Goal: Task Accomplishment & Management: Use online tool/utility

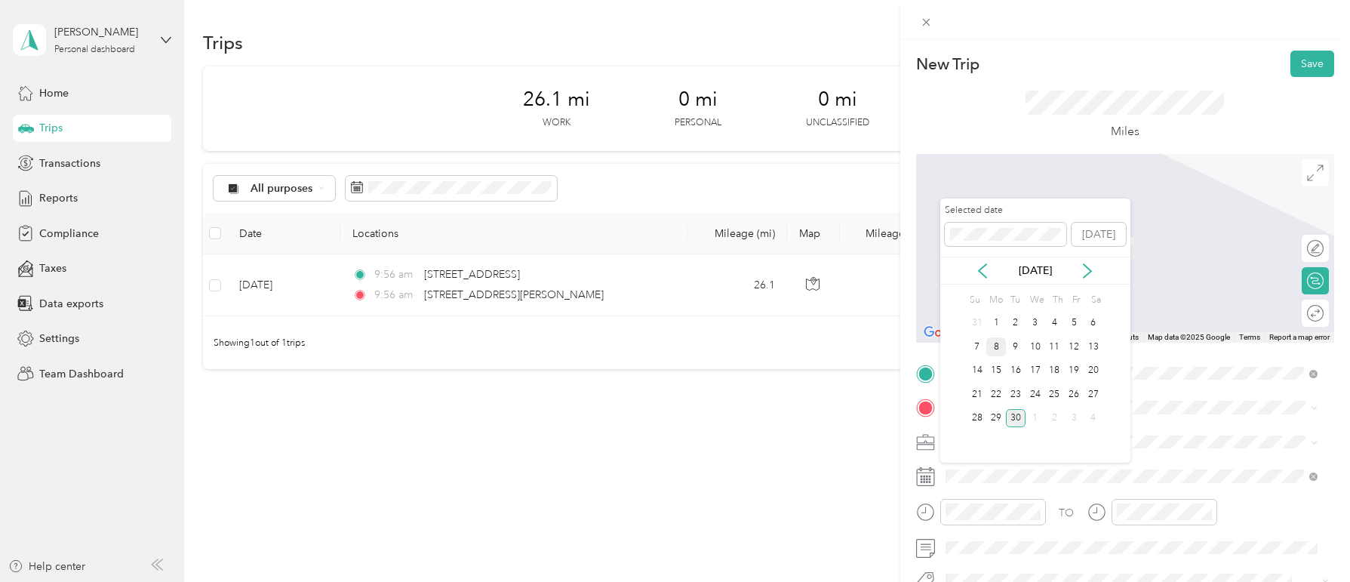
click at [997, 343] on div "8" at bounding box center [996, 346] width 20 height 19
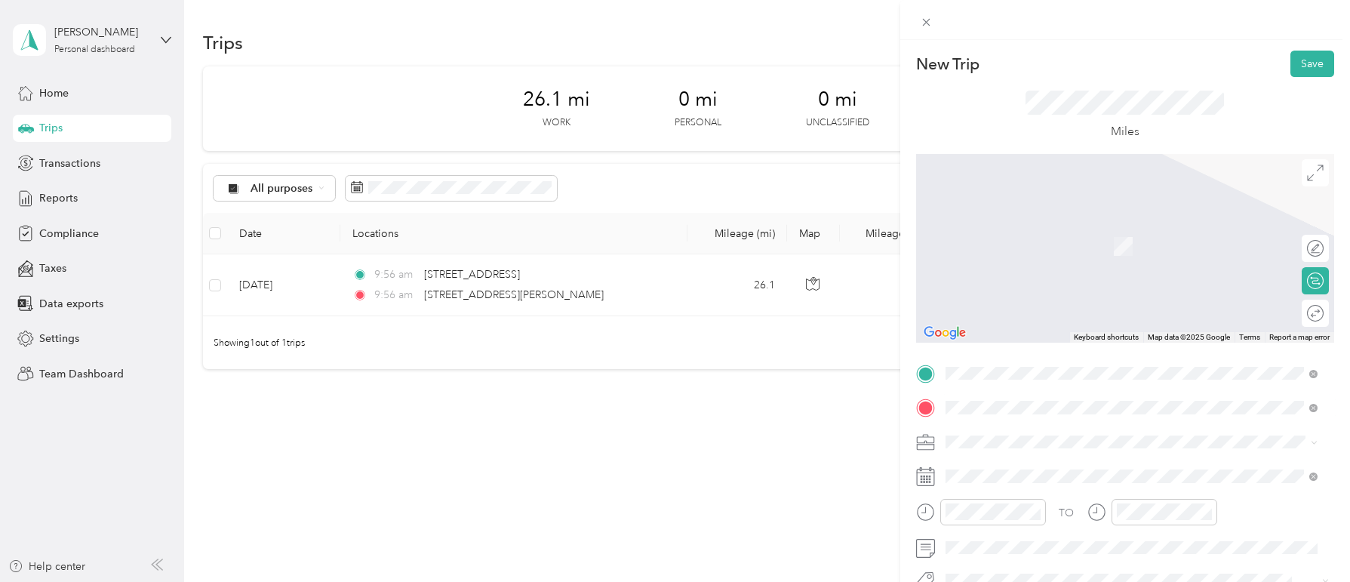
click at [1030, 463] on span "[GEOGRAPHIC_DATA][US_STATE], [GEOGRAPHIC_DATA]" at bounding box center [1112, 462] width 278 height 14
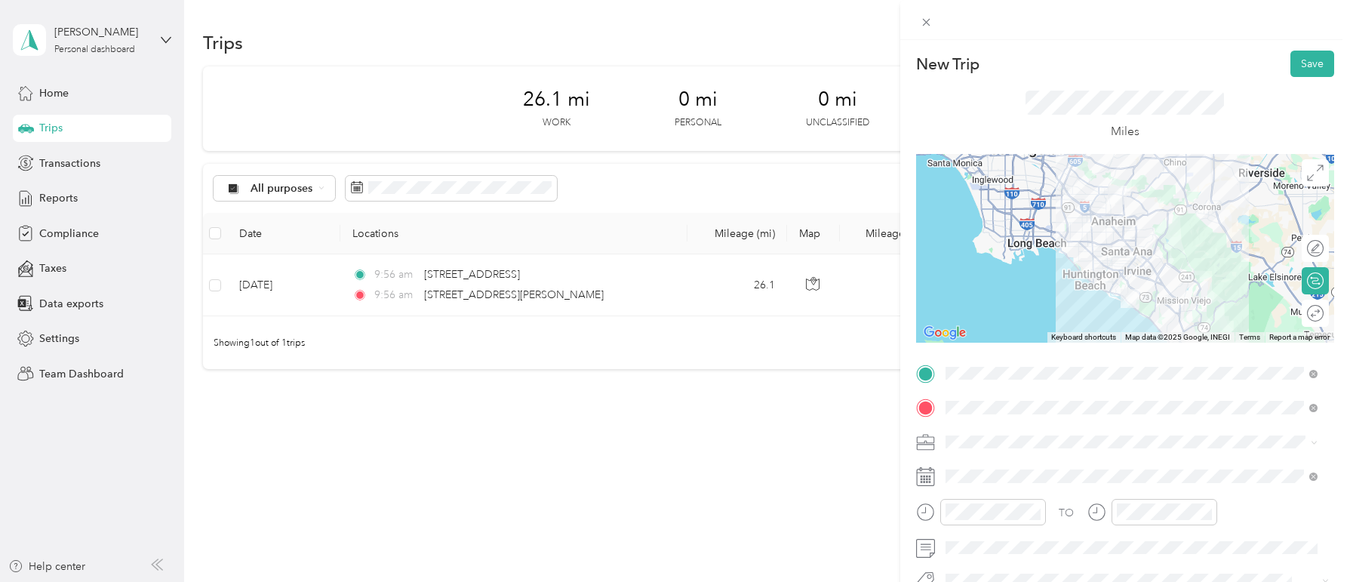
click at [1323, 315] on div "Round trip" at bounding box center [1323, 314] width 0 height 16
click at [1305, 315] on div at bounding box center [1308, 314] width 32 height 16
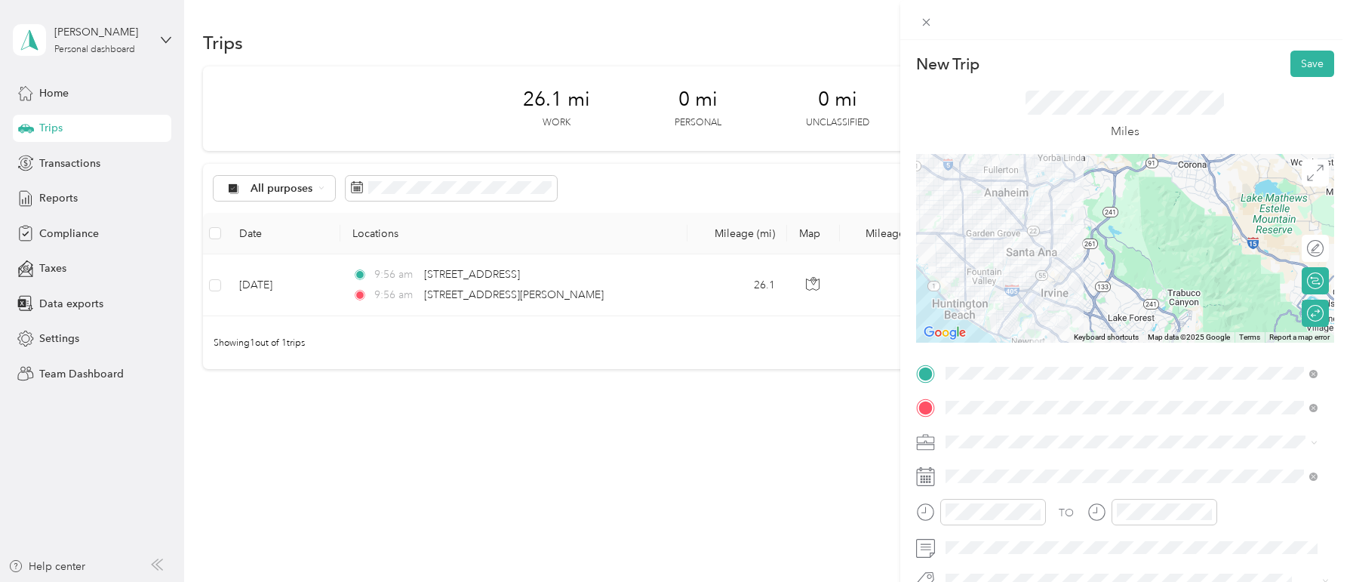
click at [1295, 50] on div "New Trip Save This trip cannot be edited because it is either under review, app…" at bounding box center [1125, 331] width 450 height 582
click at [1296, 58] on button "Save" at bounding box center [1312, 64] width 44 height 26
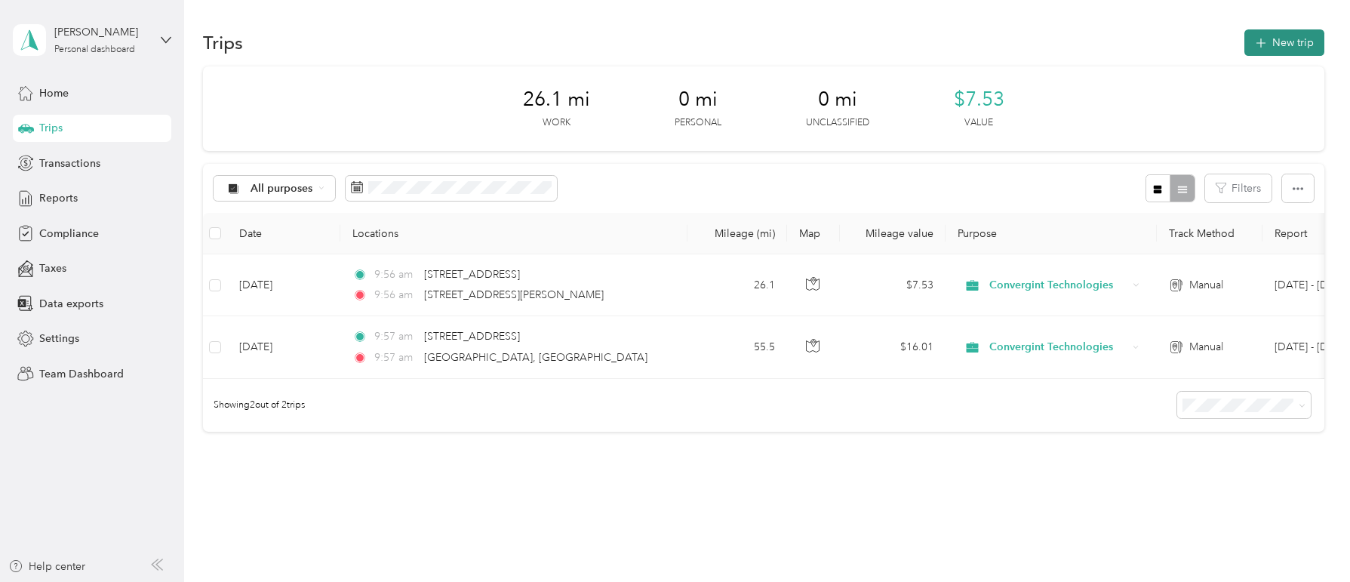
click at [1277, 40] on button "New trip" at bounding box center [1284, 42] width 80 height 26
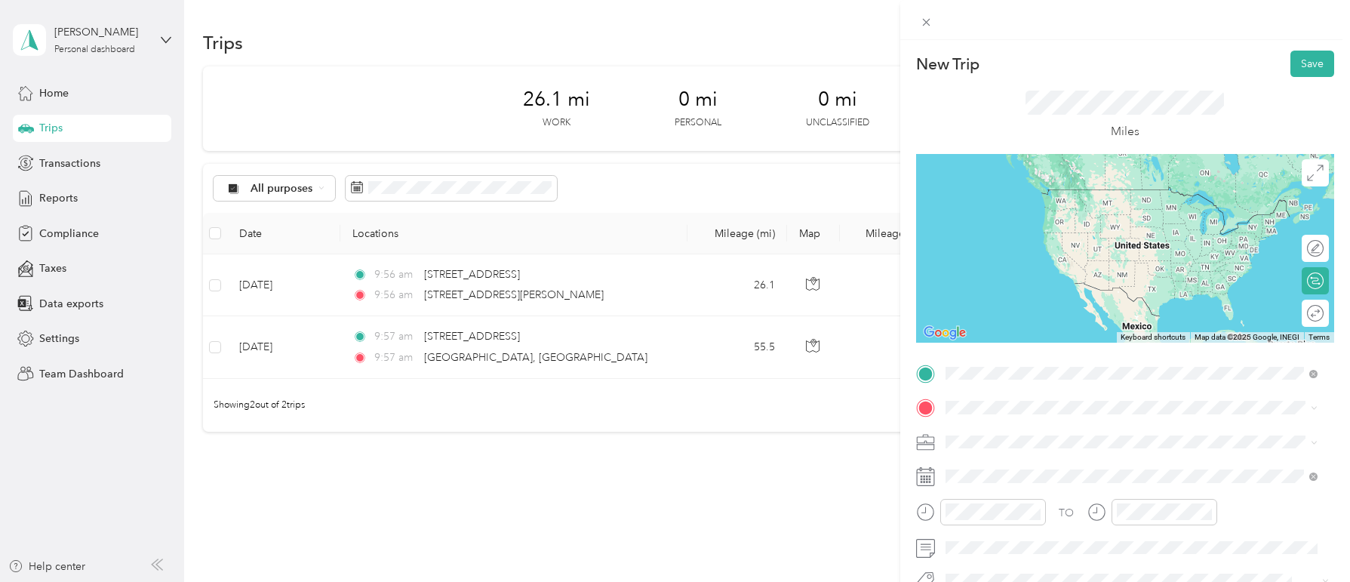
click at [1050, 180] on div "[STREET_ADDRESS][US_STATE]" at bounding box center [1131, 190] width 361 height 20
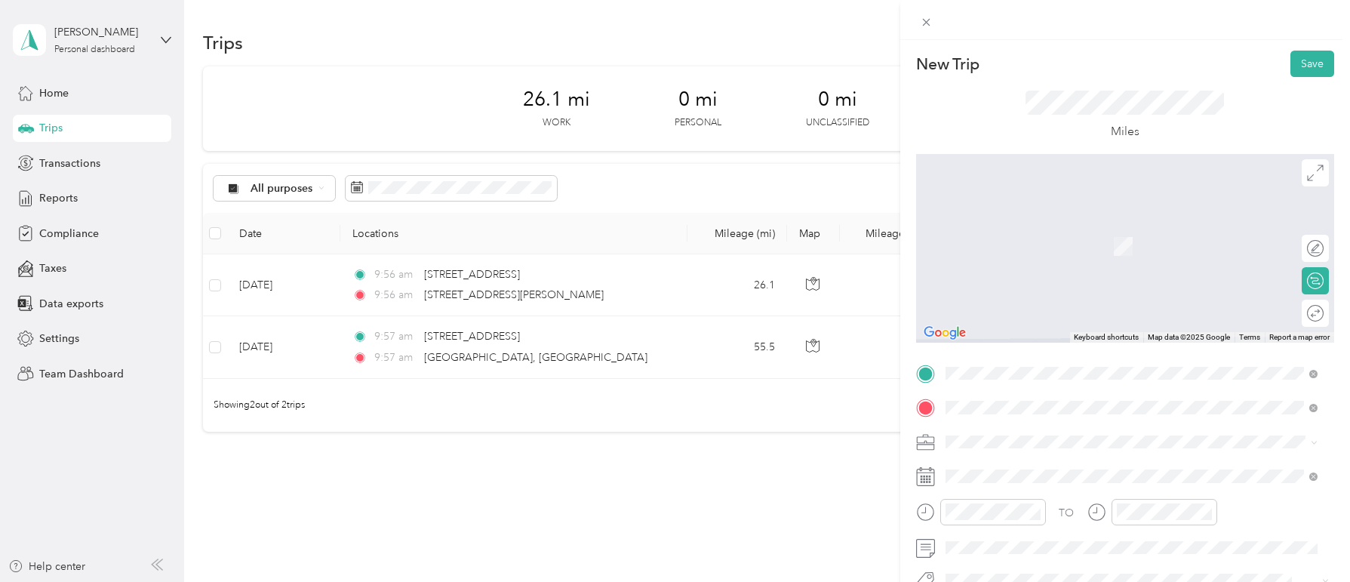
click at [1021, 226] on span "[STREET_ADDRESS][US_STATE]" at bounding box center [1048, 224] width 151 height 14
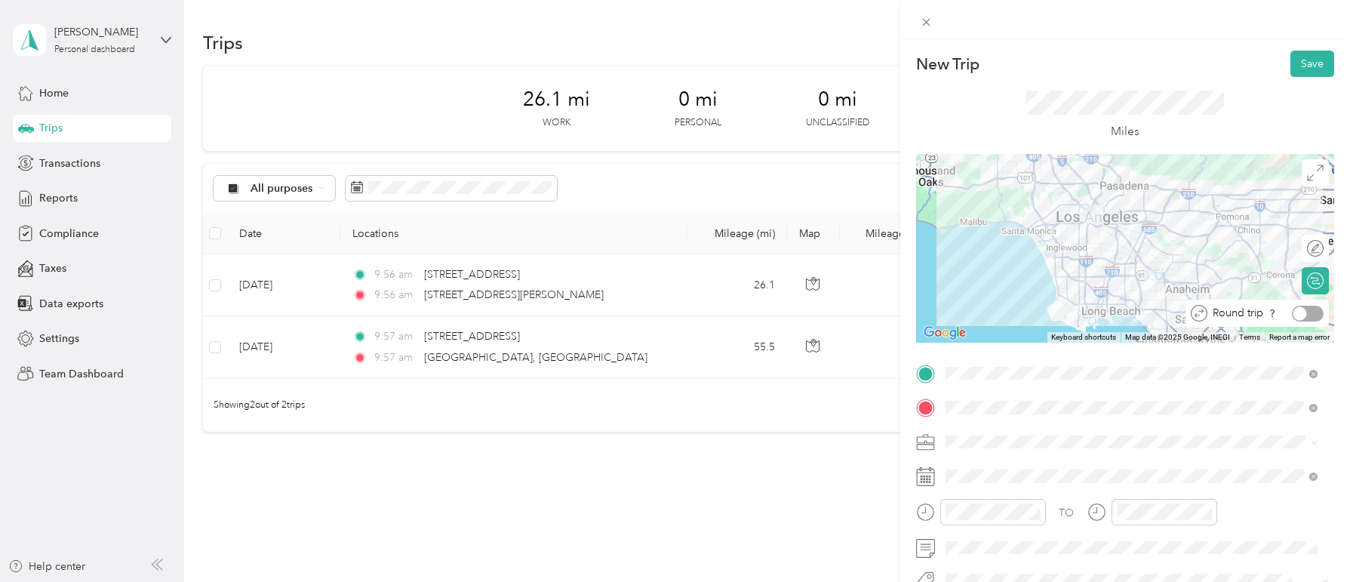
click at [1303, 315] on div at bounding box center [1308, 314] width 32 height 16
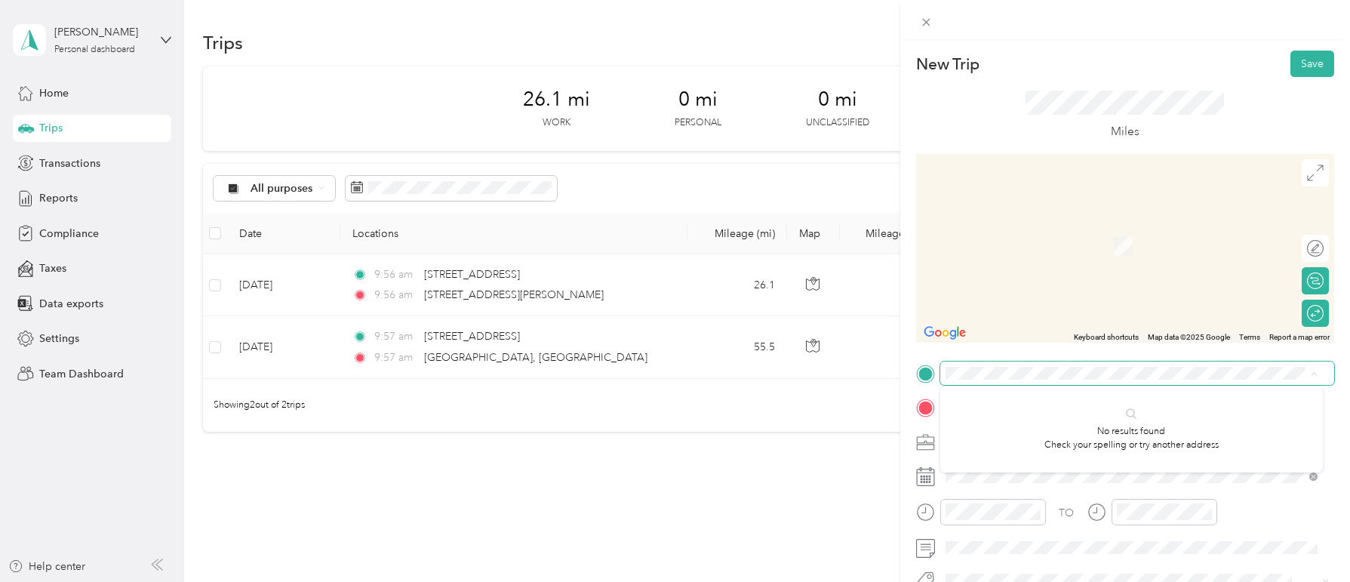
click at [1130, 380] on span at bounding box center [1137, 373] width 394 height 24
click at [1020, 258] on span "[STREET_ADDRESS][US_STATE]" at bounding box center [1048, 251] width 151 height 14
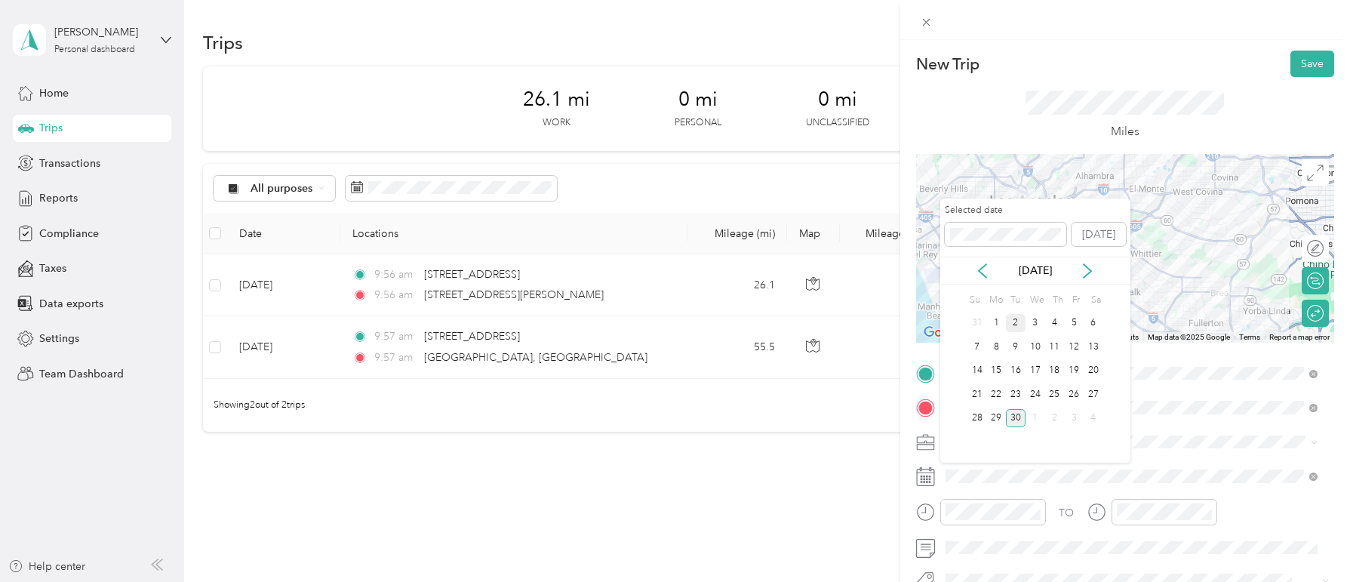
click at [1017, 320] on div "2" at bounding box center [1016, 323] width 20 height 19
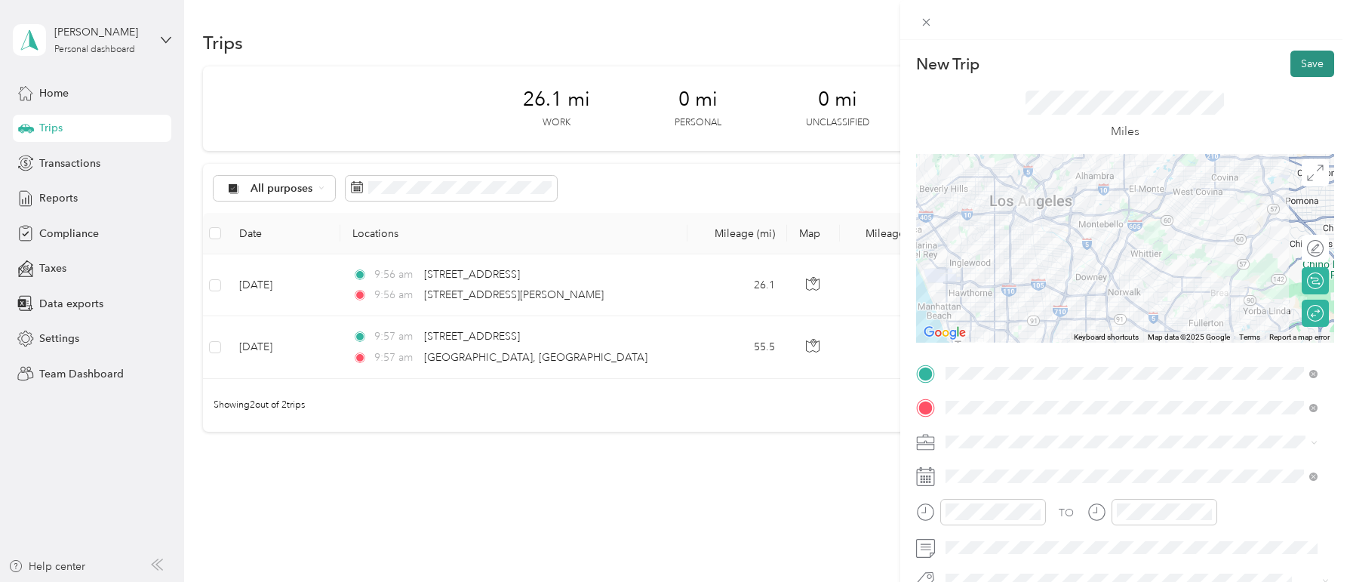
click at [1296, 65] on button "Save" at bounding box center [1312, 64] width 44 height 26
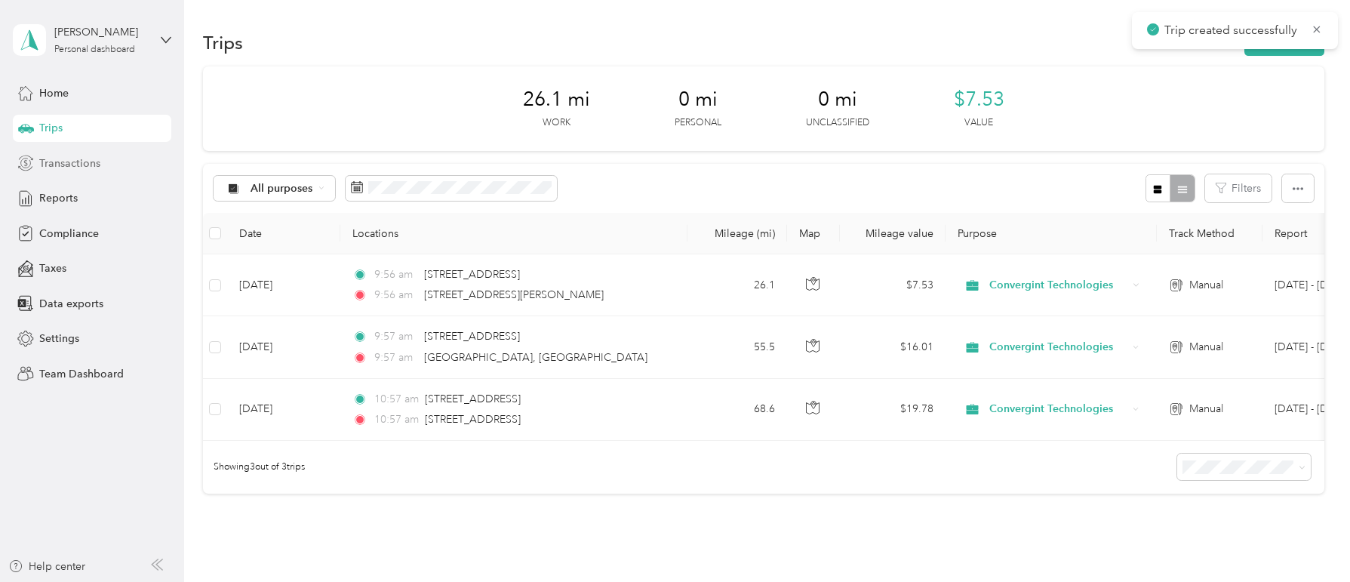
click at [80, 161] on span "Transactions" at bounding box center [69, 163] width 61 height 16
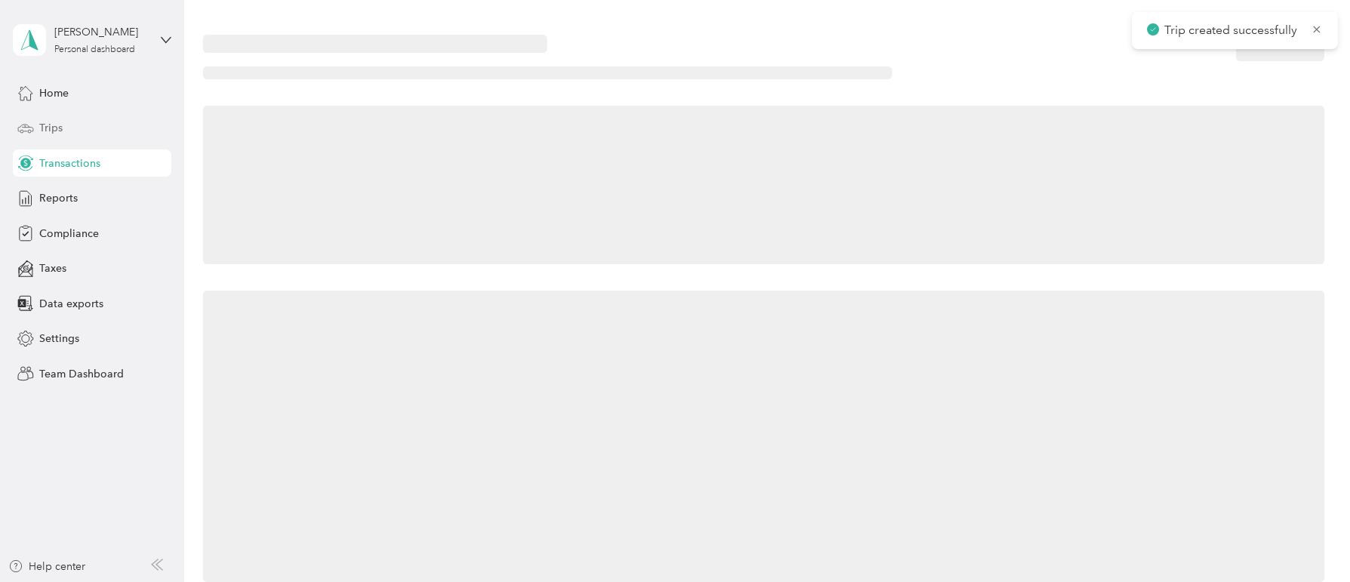
click at [73, 134] on div "Trips" at bounding box center [92, 128] width 158 height 27
